Goal: Task Accomplishment & Management: Complete application form

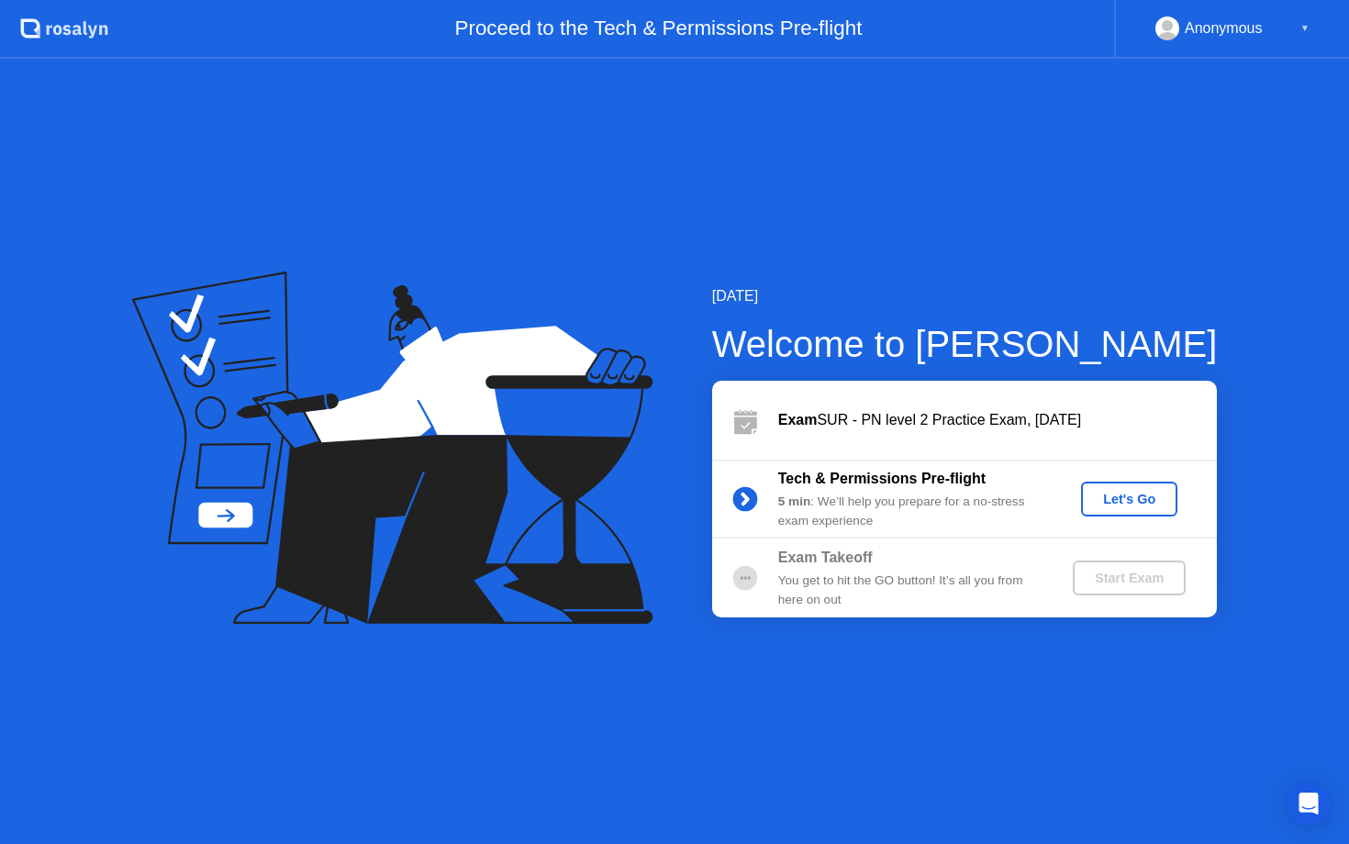
click at [1121, 499] on div "Let's Go" at bounding box center [1129, 499] width 82 height 15
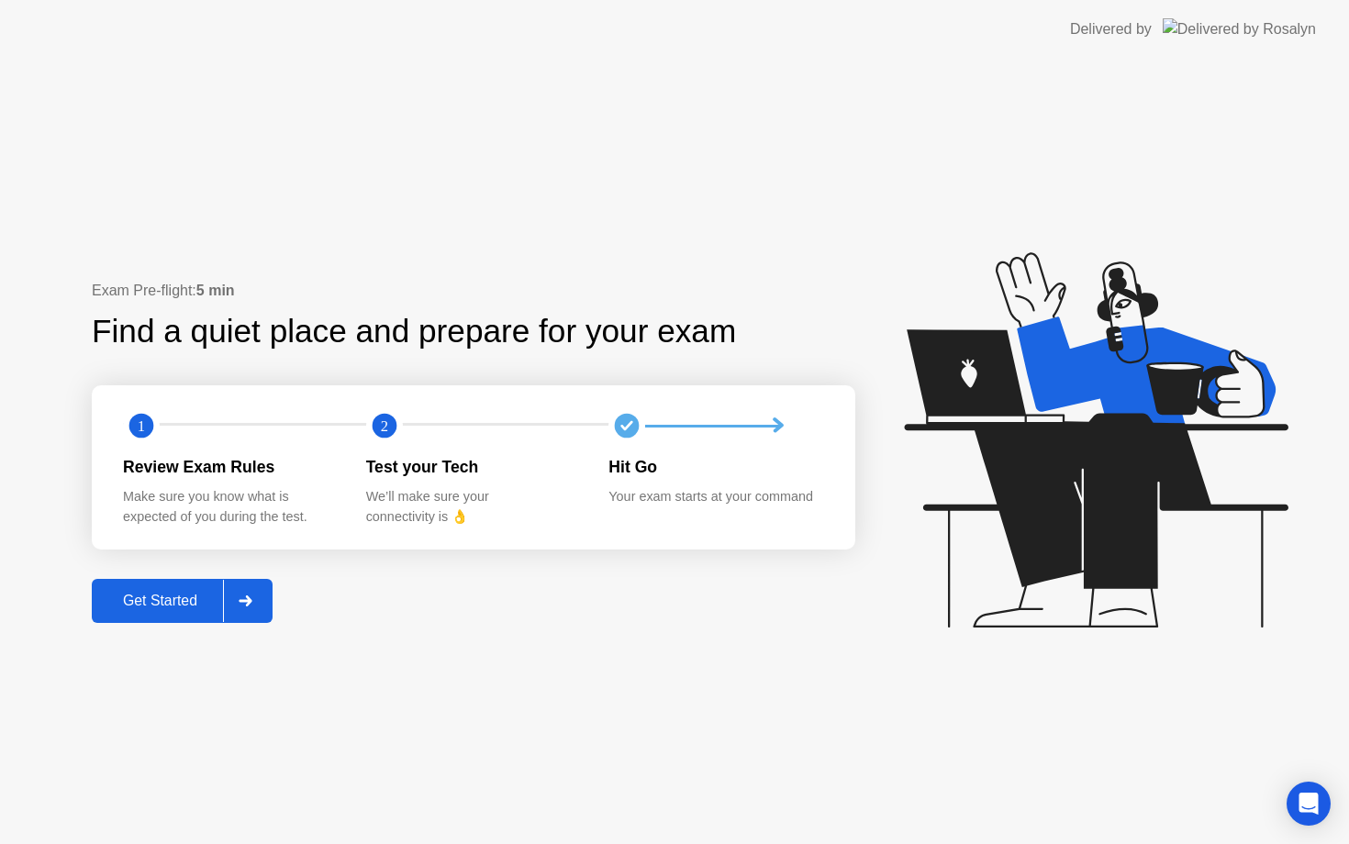
click at [165, 609] on div "Get Started" at bounding box center [160, 601] width 126 height 17
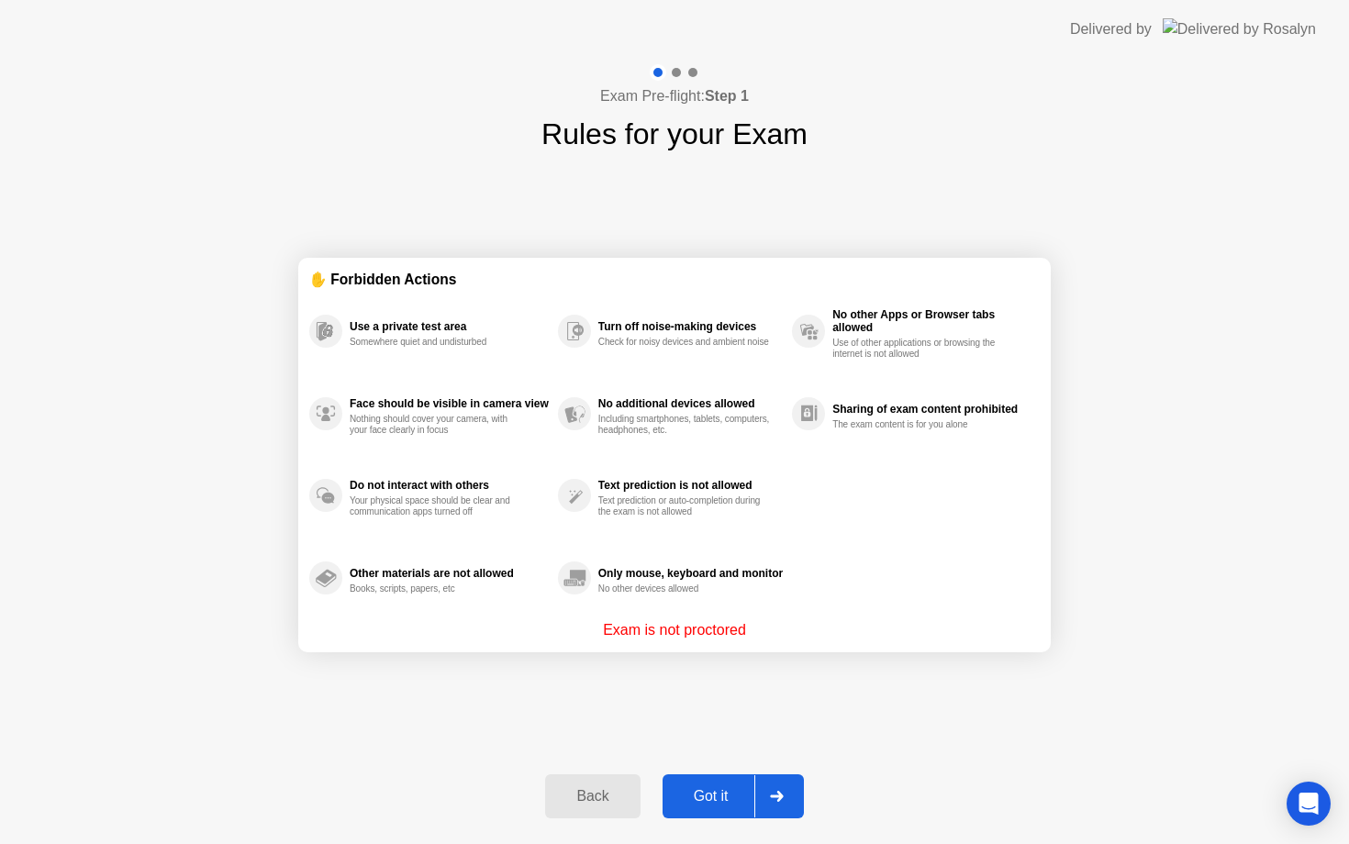
click at [716, 792] on div "Got it" at bounding box center [711, 796] width 86 height 17
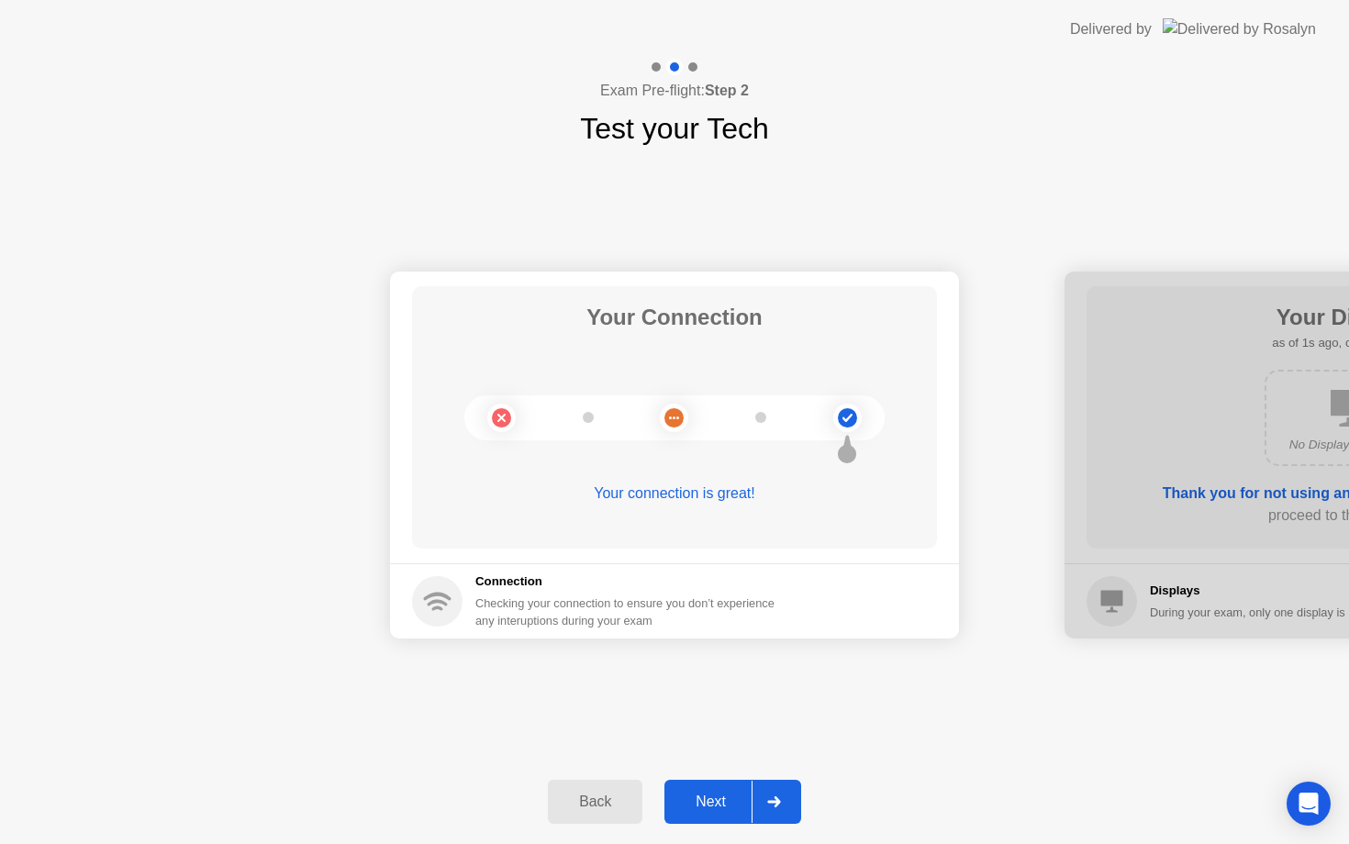
click at [778, 796] on div at bounding box center [774, 802] width 44 height 42
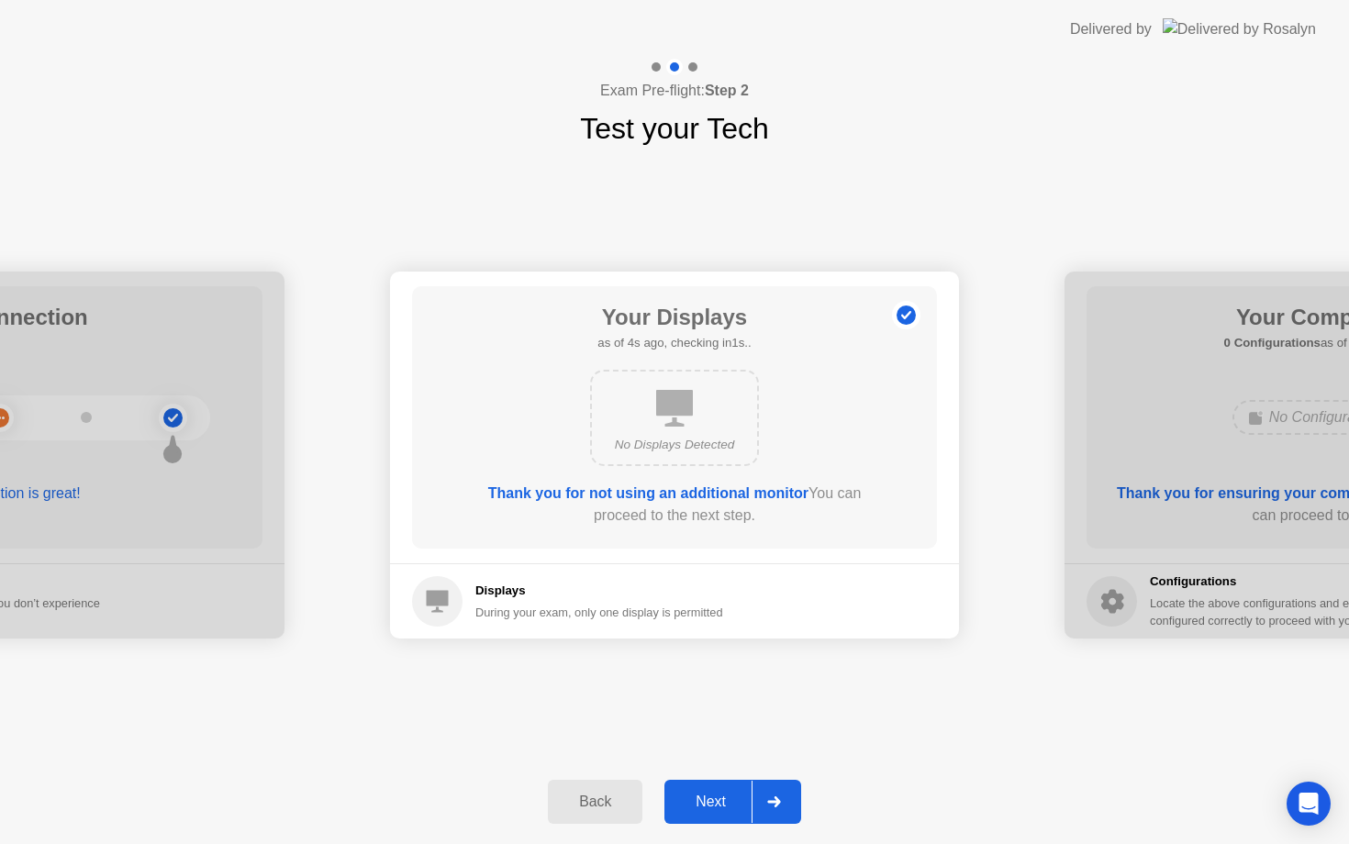
click at [779, 797] on icon at bounding box center [774, 802] width 14 height 11
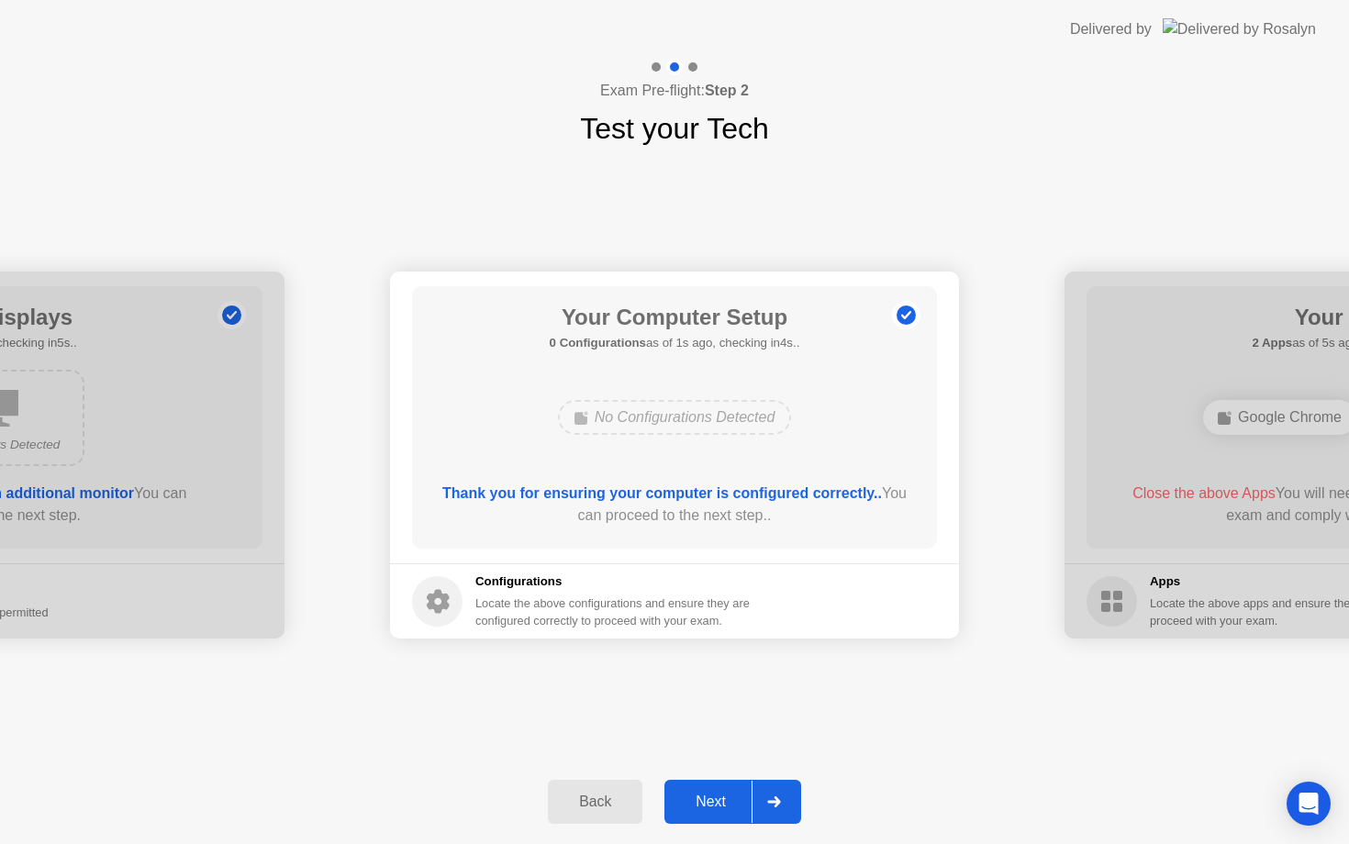
click at [779, 797] on icon at bounding box center [774, 802] width 14 height 11
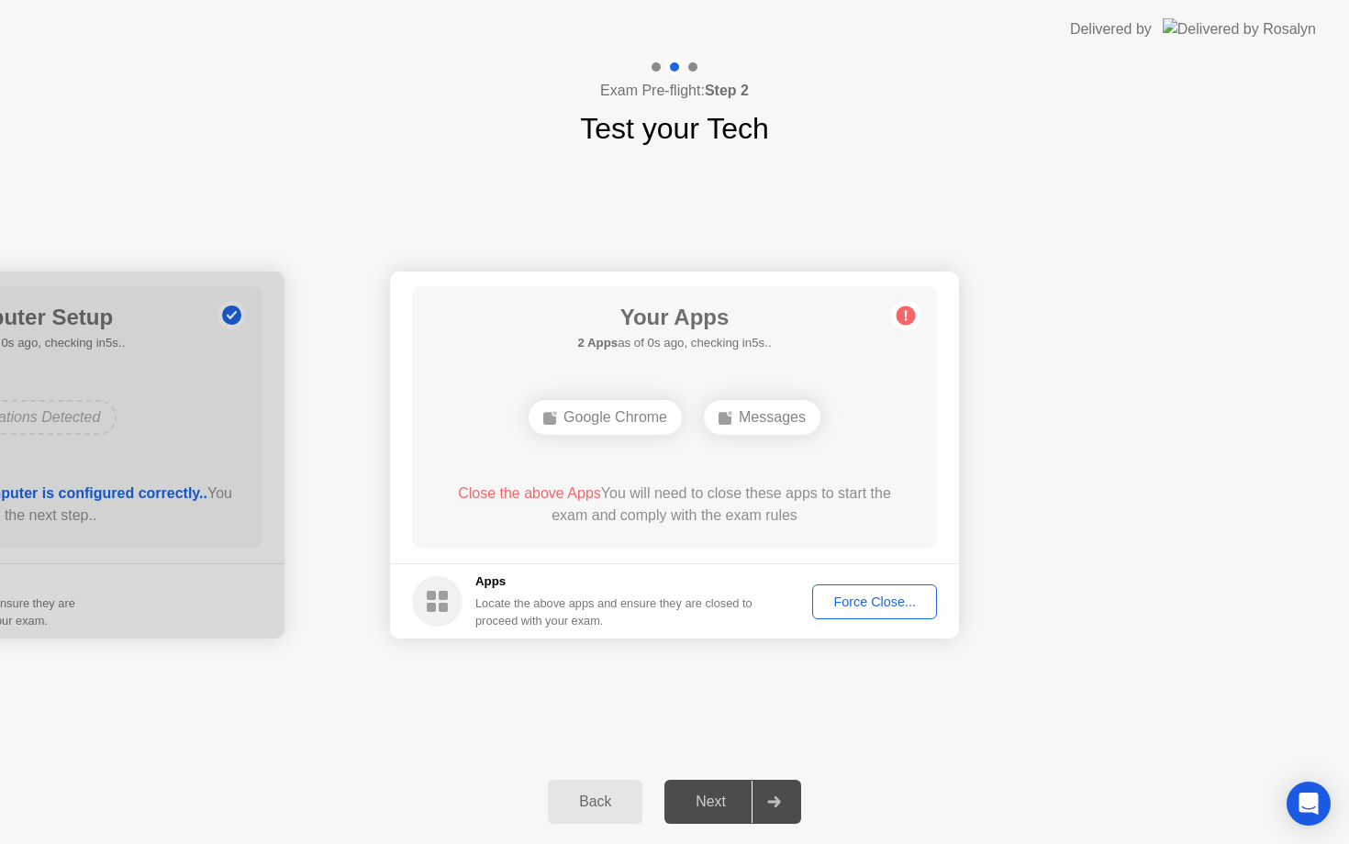
click at [779, 797] on icon at bounding box center [774, 802] width 14 height 11
click at [896, 604] on div "Force Close..." at bounding box center [875, 602] width 112 height 15
click at [847, 609] on div "Force Close..." at bounding box center [875, 602] width 112 height 15
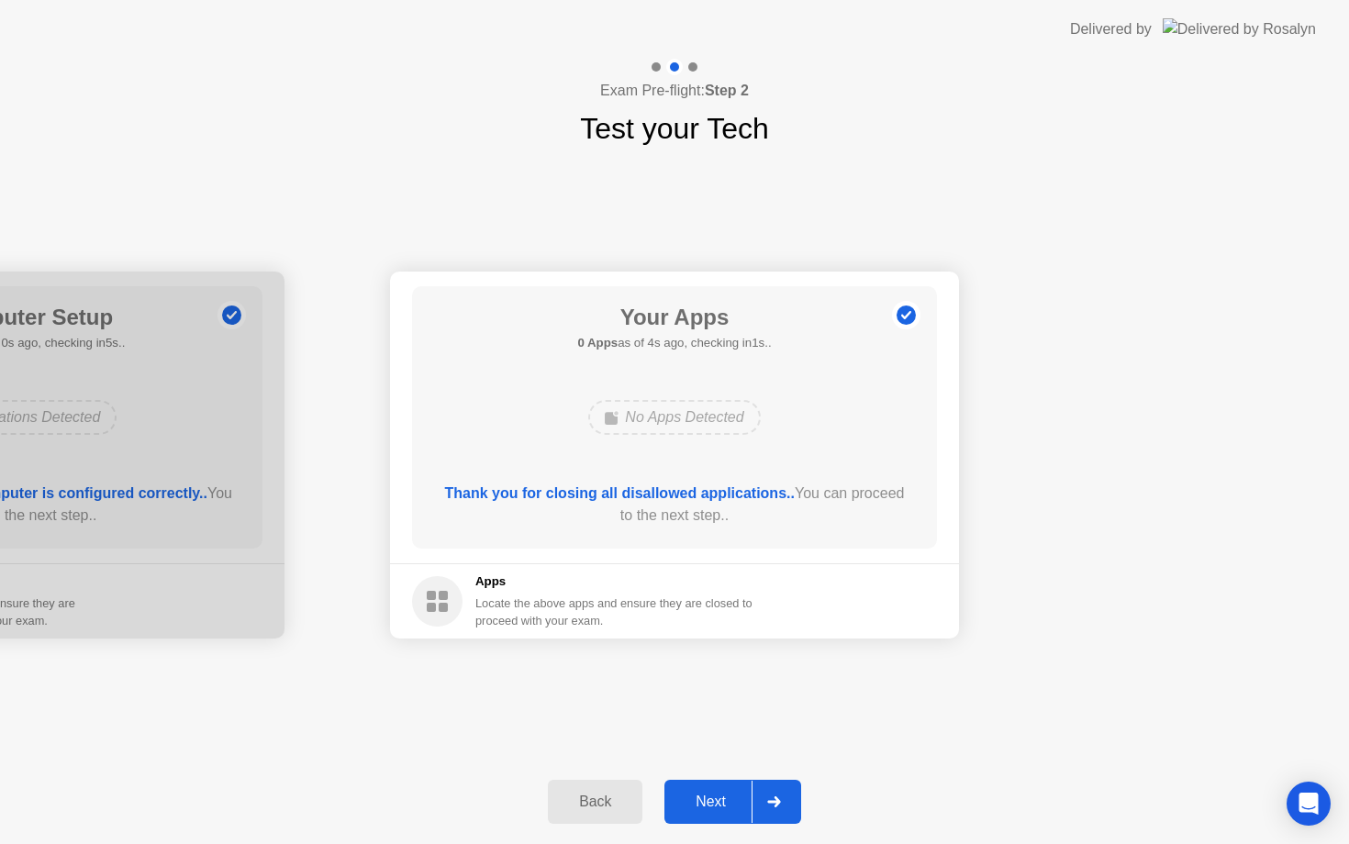
click at [712, 798] on div "Next" at bounding box center [711, 802] width 82 height 17
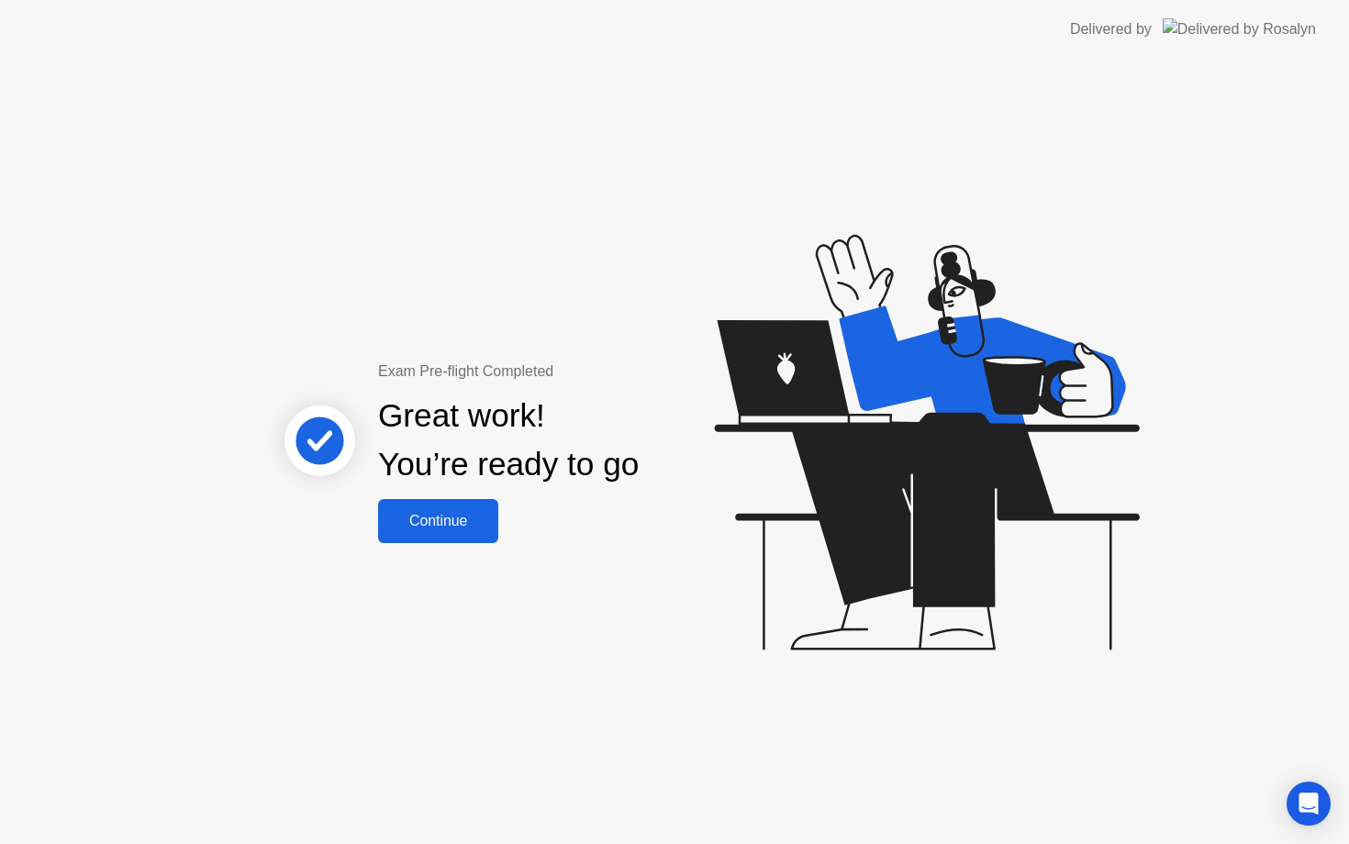
click at [470, 522] on div "Continue" at bounding box center [438, 521] width 109 height 17
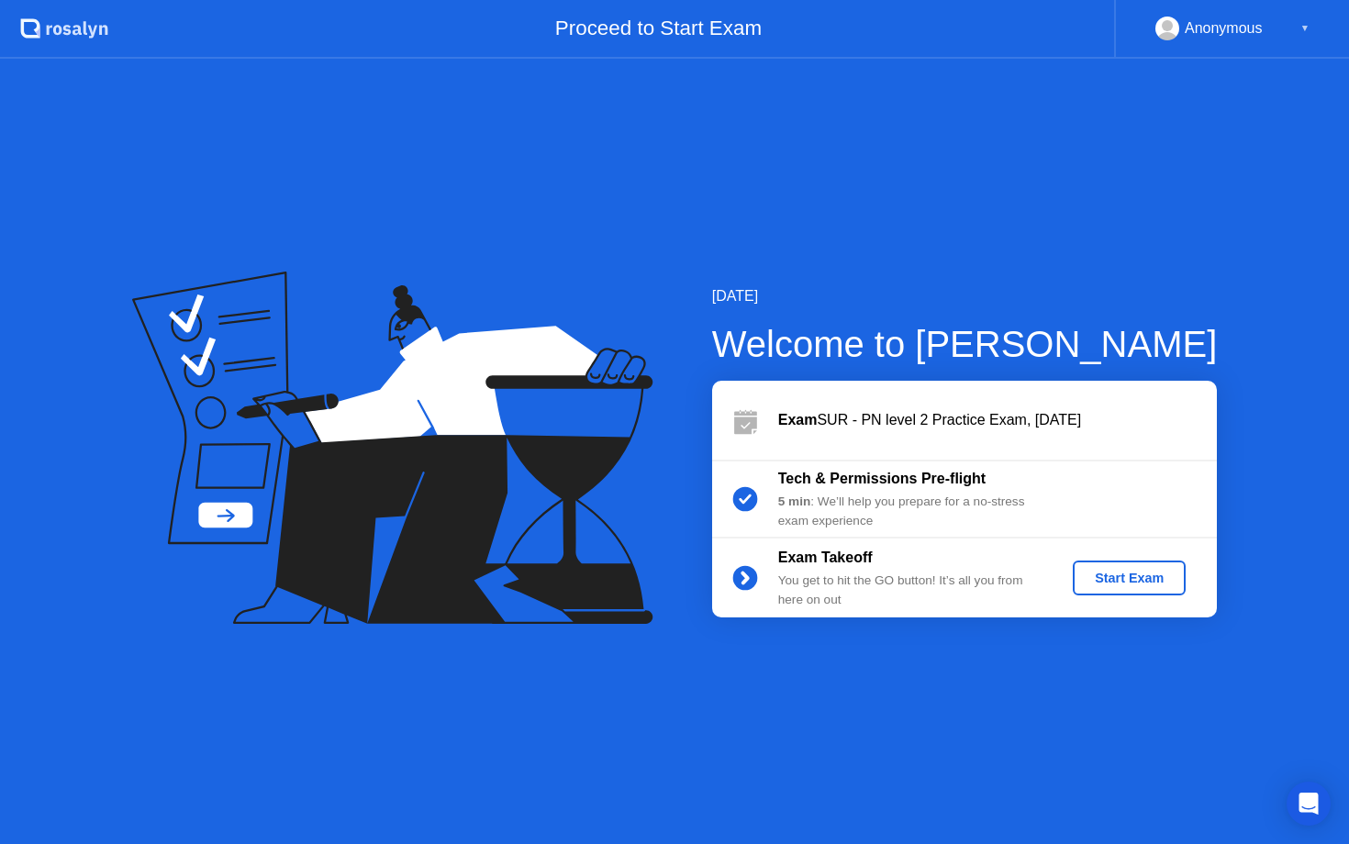
click at [1134, 575] on div "Start Exam" at bounding box center [1129, 578] width 98 height 15
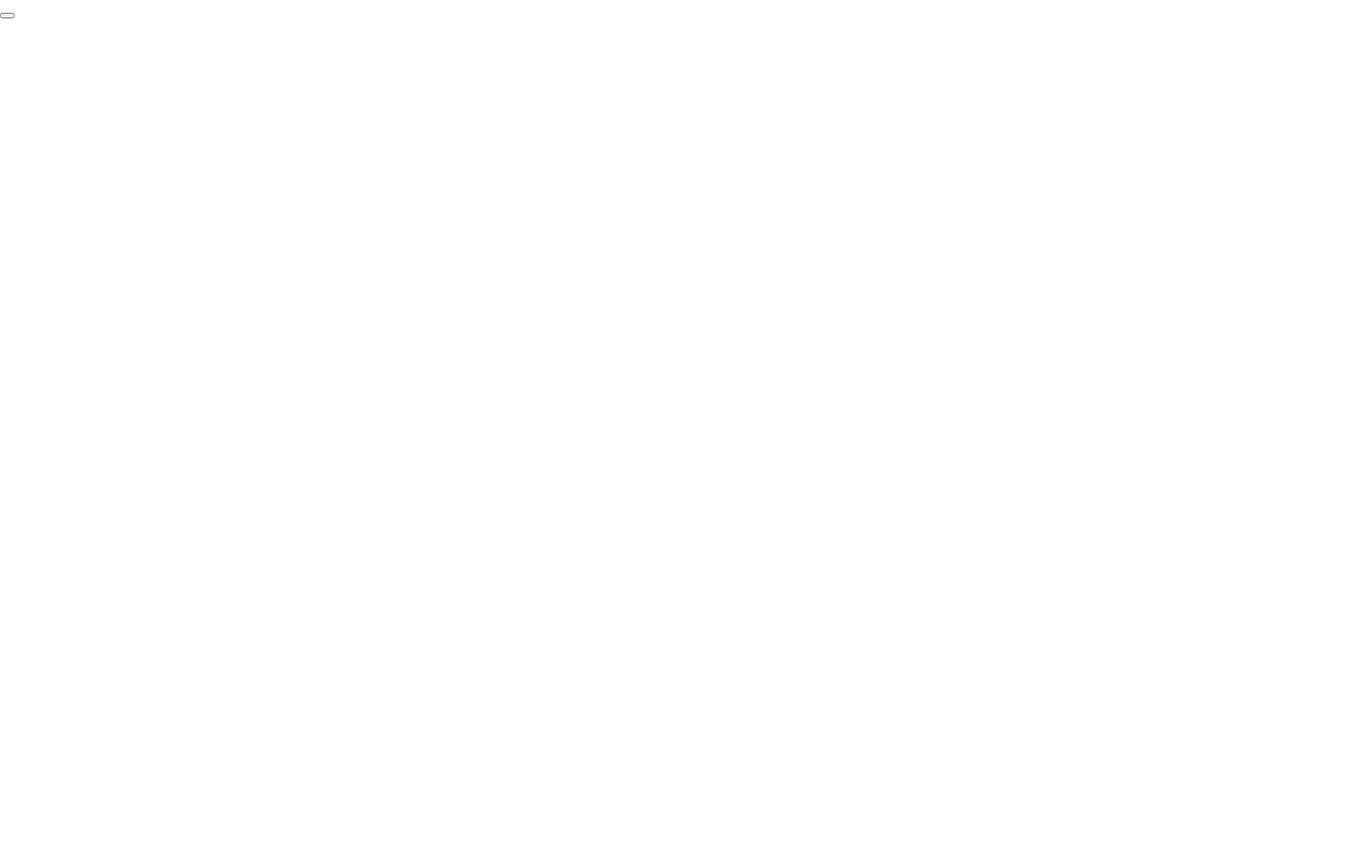
click div "End Proctoring Session"
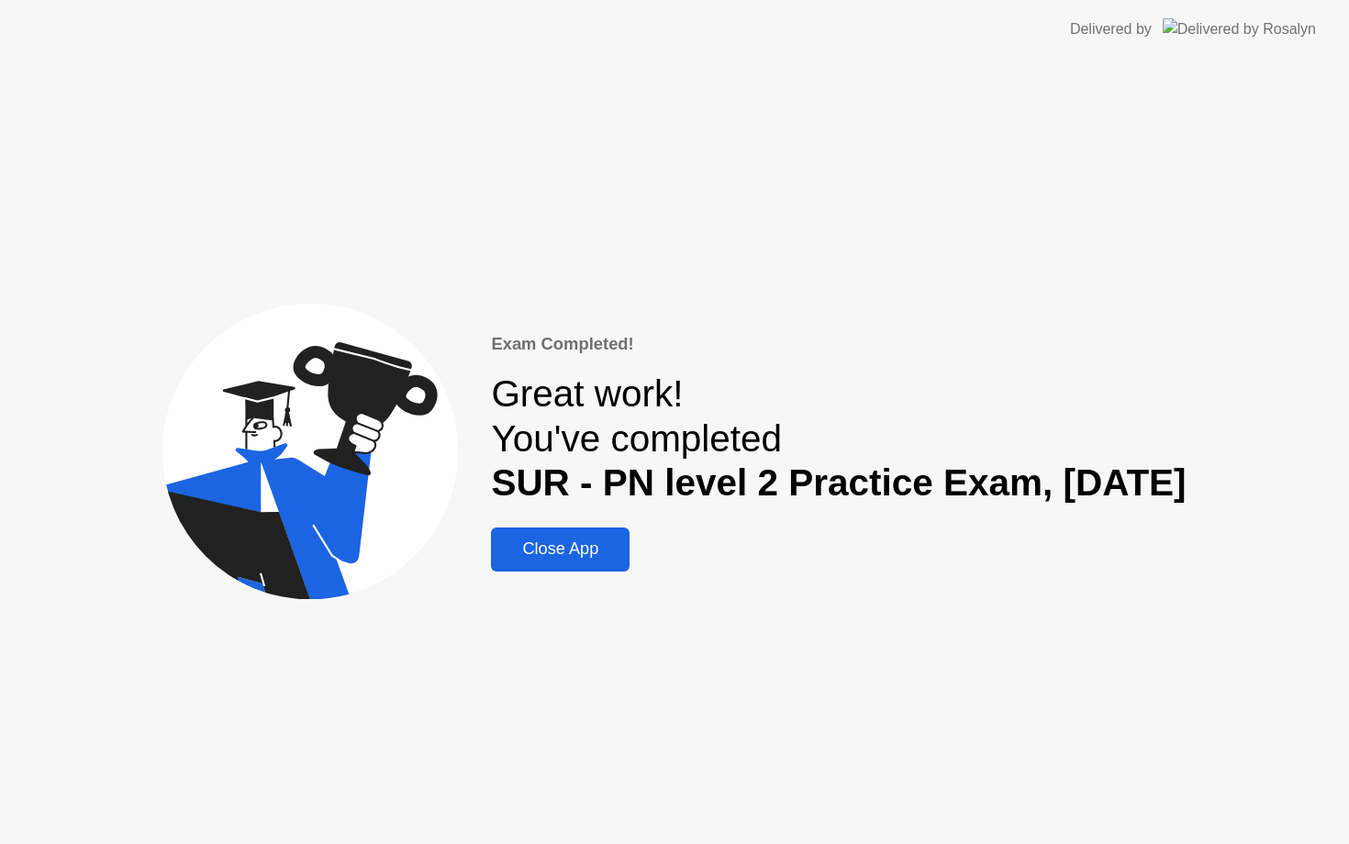
click at [503, 552] on div "Close App" at bounding box center [560, 549] width 128 height 19
